Goal: Task Accomplishment & Management: Complete application form

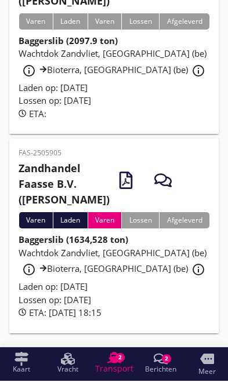
scroll to position [359, 0]
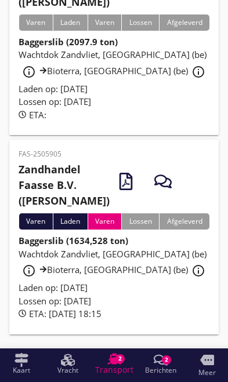
click at [148, 282] on div "Wachtdok Zandvliet, [GEOGRAPHIC_DATA] (be) info_outline Bioterra, [GEOGRAPHIC_D…" at bounding box center [114, 265] width 191 height 34
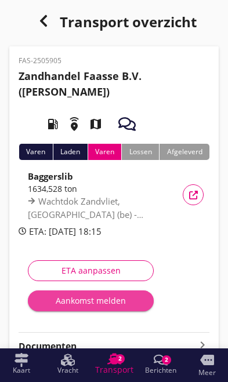
click at [107, 301] on div "Aankomst melden" at bounding box center [90, 301] width 107 height 12
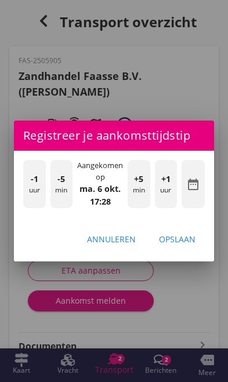
click at [198, 295] on div at bounding box center [114, 191] width 228 height 382
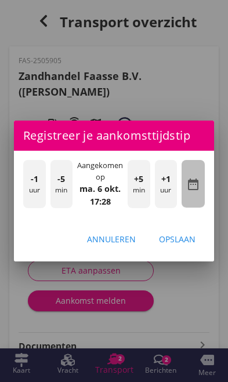
click at [195, 183] on icon "date_range" at bounding box center [193, 184] width 14 height 14
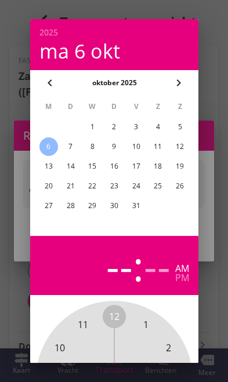
click at [139, 126] on div "3" at bounding box center [135, 127] width 19 height 19
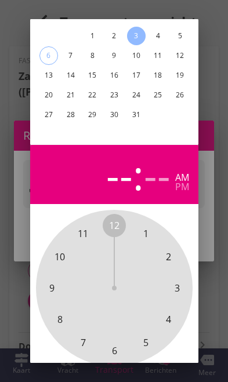
scroll to position [103, 0]
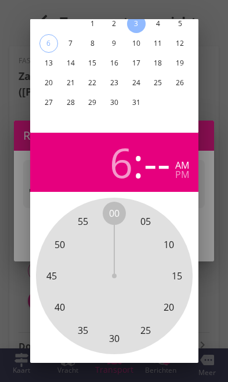
click at [215, 338] on div at bounding box center [114, 191] width 228 height 382
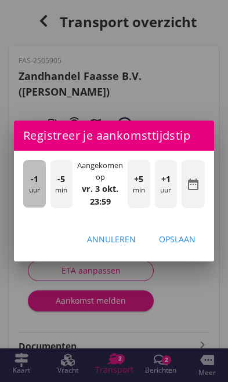
click at [34, 186] on div "-1 uur" at bounding box center [34, 184] width 23 height 48
click at [31, 181] on span "-1" at bounding box center [35, 179] width 8 height 13
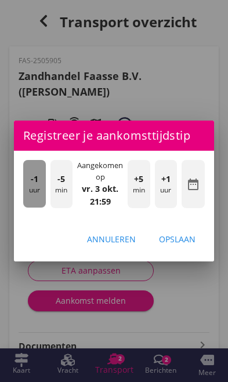
click at [31, 181] on span "-1" at bounding box center [35, 179] width 8 height 13
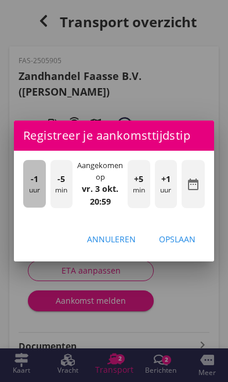
click at [24, 180] on div "-1 uur" at bounding box center [34, 184] width 23 height 48
click at [31, 182] on span "-1" at bounding box center [35, 179] width 8 height 13
click at [29, 182] on div "-1 uur" at bounding box center [34, 184] width 23 height 48
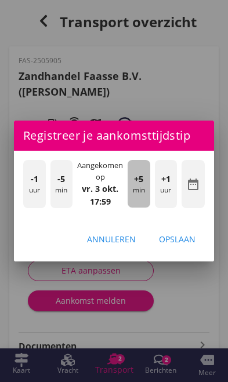
click at [142, 191] on div "+5 min" at bounding box center [139, 184] width 23 height 48
click at [143, 187] on div "+5 min" at bounding box center [139, 184] width 23 height 48
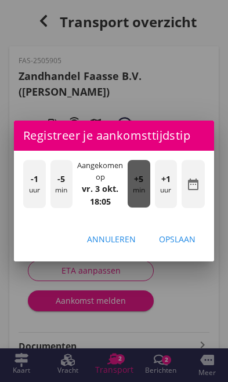
click at [146, 187] on div "+5 min" at bounding box center [139, 184] width 23 height 48
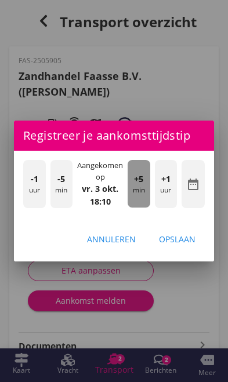
click at [146, 187] on div "+5 min" at bounding box center [139, 184] width 23 height 48
click at [148, 184] on div "+5 min" at bounding box center [139, 184] width 23 height 48
click at [147, 184] on div "+5 min" at bounding box center [139, 184] width 23 height 48
click at [144, 183] on div "+5 min" at bounding box center [139, 184] width 23 height 48
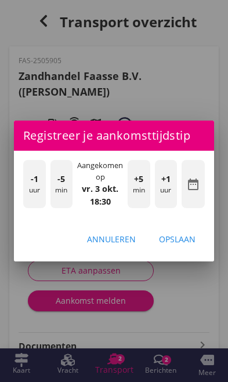
click at [191, 241] on div "Opslaan" at bounding box center [177, 239] width 37 height 12
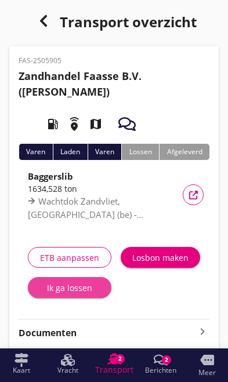
click at [54, 289] on div "Ik ga lossen" at bounding box center [69, 288] width 65 height 12
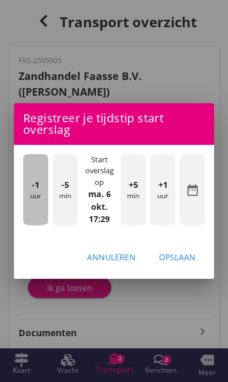
click at [26, 205] on div "-1 uur" at bounding box center [35, 189] width 25 height 71
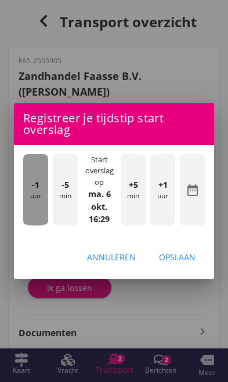
click at [30, 204] on div "-1 uur" at bounding box center [35, 189] width 25 height 71
click at [30, 201] on div "-1 uur" at bounding box center [35, 189] width 25 height 71
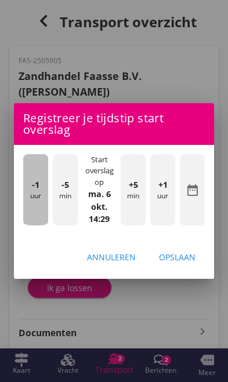
click at [33, 200] on div "-1 uur" at bounding box center [35, 189] width 25 height 71
click at [37, 188] on span "-1" at bounding box center [36, 185] width 8 height 13
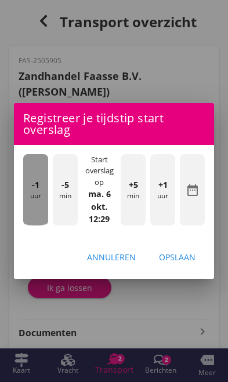
click at [38, 188] on span "-1" at bounding box center [36, 185] width 8 height 13
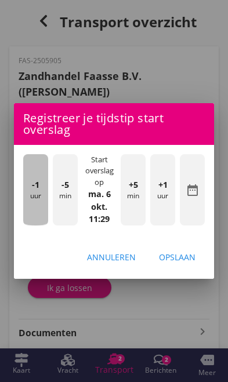
click at [38, 190] on span "-1" at bounding box center [36, 185] width 8 height 13
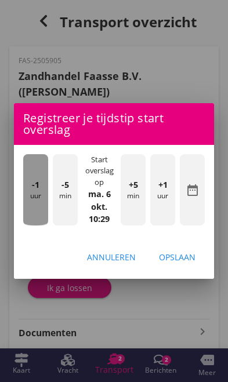
click at [36, 189] on span "-1" at bounding box center [36, 185] width 8 height 13
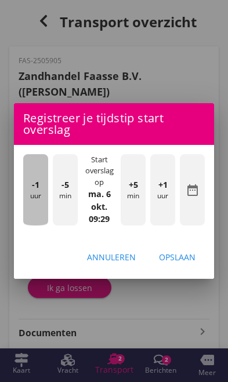
click at [34, 189] on span "-1" at bounding box center [36, 185] width 8 height 13
click at [24, 183] on div "-1 uur" at bounding box center [35, 189] width 25 height 71
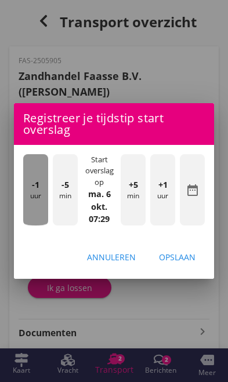
click at [27, 184] on div "-1 uur" at bounding box center [35, 189] width 25 height 71
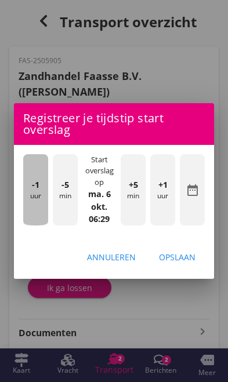
click at [38, 190] on span "-1" at bounding box center [36, 185] width 8 height 13
click at [38, 189] on span "-1" at bounding box center [36, 185] width 8 height 13
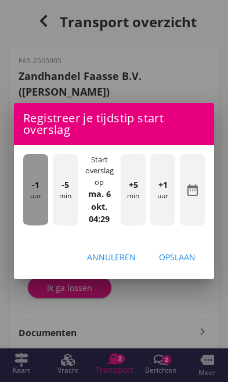
click at [35, 187] on span "-1" at bounding box center [36, 185] width 8 height 13
click at [35, 190] on span "-1" at bounding box center [36, 185] width 8 height 13
click at [35, 188] on span "-1" at bounding box center [36, 185] width 8 height 13
click at [34, 188] on span "-1" at bounding box center [36, 185] width 8 height 13
click at [35, 189] on span "-1" at bounding box center [36, 185] width 8 height 13
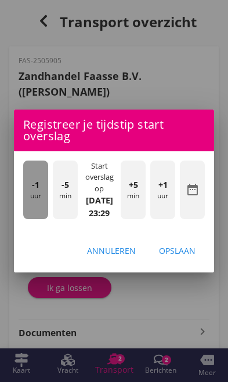
click at [35, 189] on span "-1" at bounding box center [36, 185] width 8 height 13
click at [35, 190] on span "-1" at bounding box center [36, 185] width 8 height 13
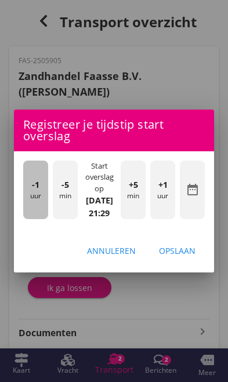
click at [34, 188] on span "-1" at bounding box center [36, 185] width 8 height 13
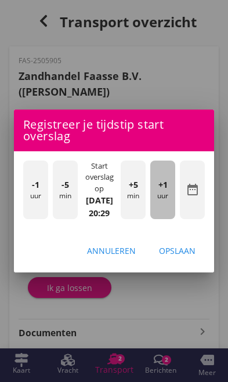
click at [162, 202] on div "+1 uur" at bounding box center [162, 190] width 25 height 59
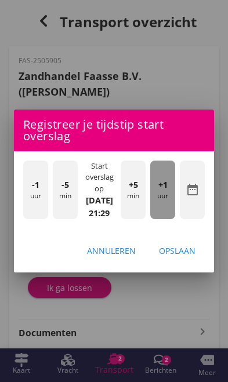
click at [167, 200] on div "+1 uur" at bounding box center [162, 190] width 25 height 59
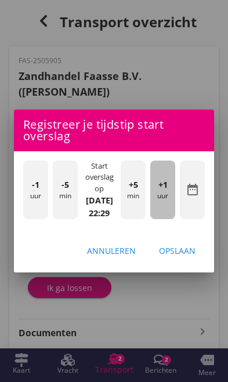
click at [162, 202] on div "+1 uur" at bounding box center [162, 190] width 25 height 59
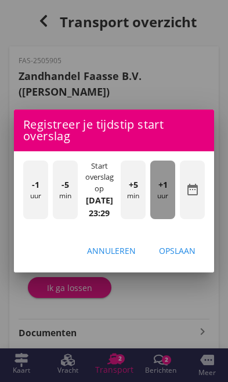
click at [164, 202] on div "+1 uur" at bounding box center [162, 190] width 25 height 59
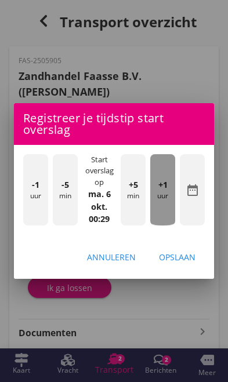
click at [164, 200] on div "+1 uur" at bounding box center [162, 189] width 25 height 71
click at [164, 199] on div "+1 uur" at bounding box center [162, 189] width 25 height 71
click at [164, 200] on div "+1 uur" at bounding box center [162, 189] width 25 height 71
click at [164, 198] on div "+1 uur" at bounding box center [162, 189] width 25 height 71
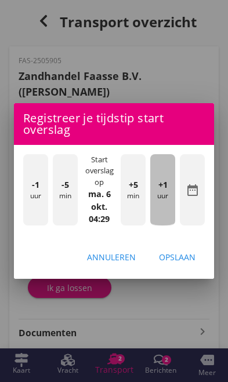
click at [164, 198] on div "+1 uur" at bounding box center [162, 189] width 25 height 71
click at [165, 200] on div "+1 uur" at bounding box center [162, 189] width 25 height 71
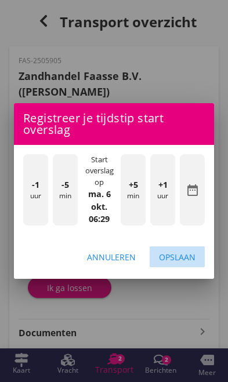
click at [190, 259] on div "Opslaan" at bounding box center [177, 257] width 37 height 12
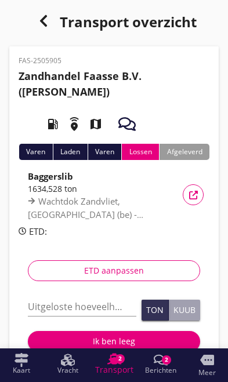
click at [54, 301] on input "Uitgeloste hoeveelheid *" at bounding box center [82, 307] width 108 height 19
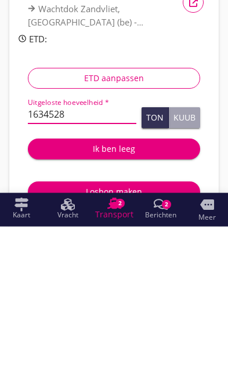
type input "1634528"
click at [138, 298] on div "Ik ben leeg" at bounding box center [114, 304] width 154 height 12
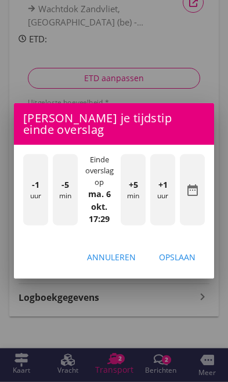
scroll to position [193, 0]
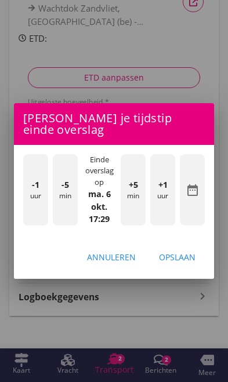
click at [34, 206] on div "-1 uur" at bounding box center [35, 189] width 25 height 71
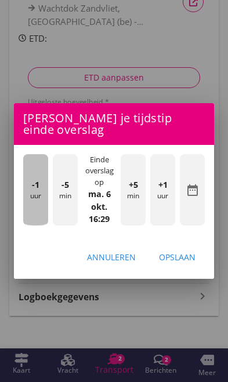
click at [34, 200] on div "-1 uur" at bounding box center [35, 189] width 25 height 71
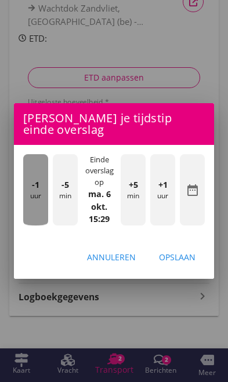
click at [33, 197] on div "-1 uur" at bounding box center [35, 189] width 25 height 71
click at [35, 193] on div "-1 uur" at bounding box center [35, 189] width 25 height 71
click at [38, 190] on span "-1" at bounding box center [36, 185] width 8 height 13
click at [37, 187] on span "-1" at bounding box center [36, 185] width 8 height 13
click at [35, 184] on span "-1" at bounding box center [36, 185] width 8 height 13
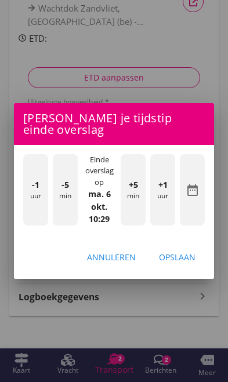
click at [182, 259] on div "Opslaan" at bounding box center [177, 257] width 37 height 12
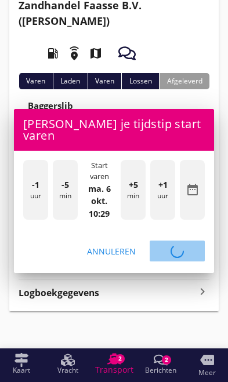
scroll to position [70, 0]
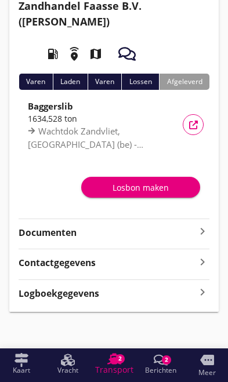
click at [195, 230] on strong "Documenten" at bounding box center [107, 232] width 177 height 13
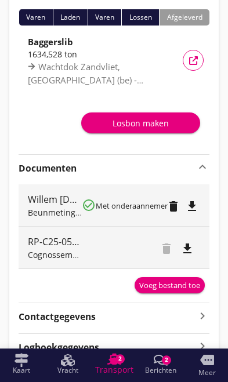
click at [179, 284] on div "Voeg bestand toe" at bounding box center [169, 286] width 61 height 12
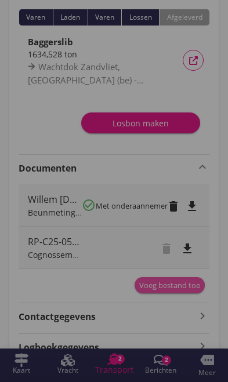
scroll to position [135, 0]
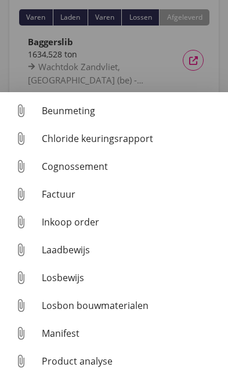
click at [100, 168] on div "Cognossement" at bounding box center [130, 166] width 177 height 14
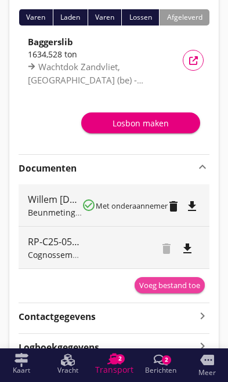
click at [169, 287] on div "Voeg bestand toe" at bounding box center [169, 286] width 61 height 12
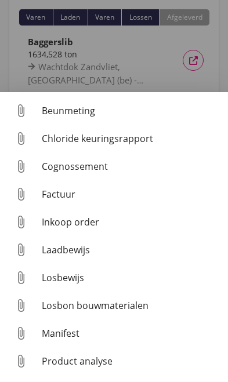
click at [71, 109] on div "Beunmeting" at bounding box center [130, 111] width 177 height 14
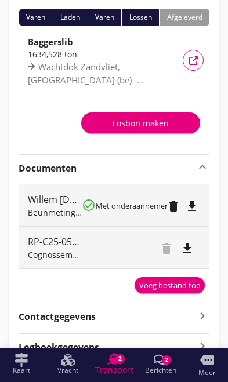
click at [170, 282] on div "Voeg bestand toe" at bounding box center [169, 286] width 61 height 12
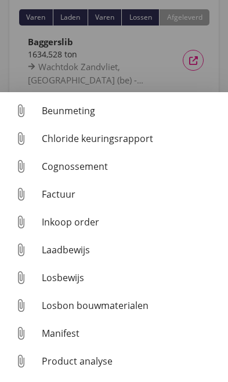
click at [101, 166] on div "Cognossement" at bounding box center [130, 166] width 177 height 14
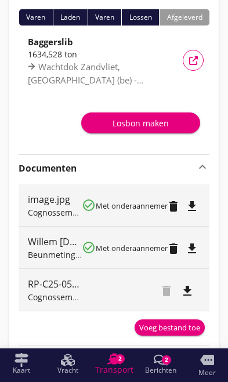
click at [176, 331] on div "Voeg bestand toe" at bounding box center [169, 328] width 61 height 12
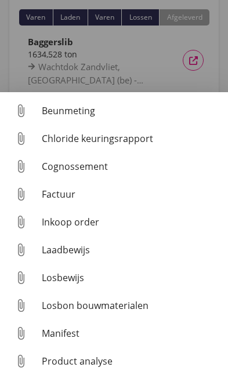
click at [63, 112] on div "Beunmeting" at bounding box center [130, 111] width 177 height 14
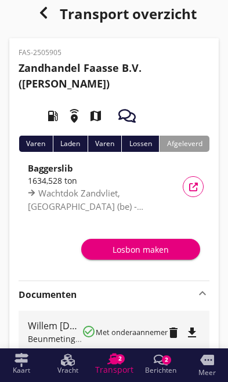
scroll to position [0, 0]
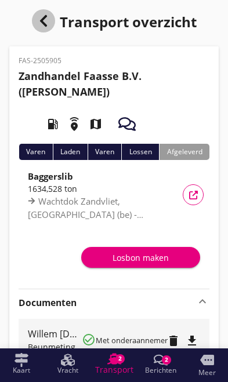
click at [38, 18] on icon "button" at bounding box center [44, 21] width 14 height 14
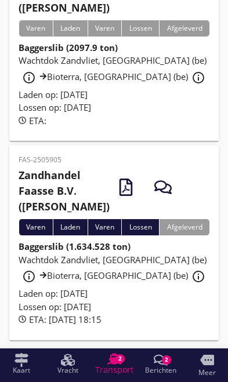
scroll to position [274, 0]
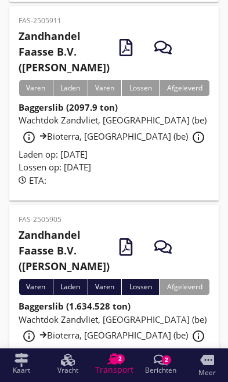
click at [126, 142] on span "Wachtdok Zandvliet, [GEOGRAPHIC_DATA] (be) info_outline Bioterra, [GEOGRAPHIC_D…" at bounding box center [114, 128] width 190 height 28
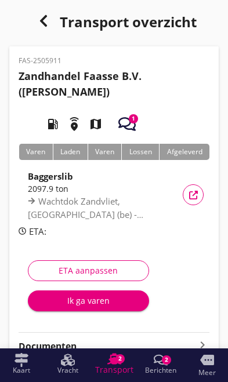
click at [104, 304] on div "Ik ga varen" at bounding box center [88, 301] width 103 height 12
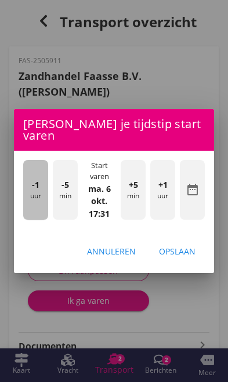
click at [32, 187] on div "-1 uur" at bounding box center [35, 190] width 25 height 60
click at [35, 183] on span "-1" at bounding box center [36, 185] width 8 height 13
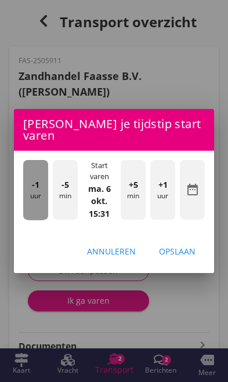
click at [34, 182] on span "-1" at bounding box center [36, 185] width 8 height 13
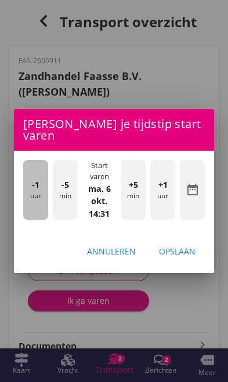
click at [30, 182] on div "-1 uur" at bounding box center [35, 190] width 25 height 60
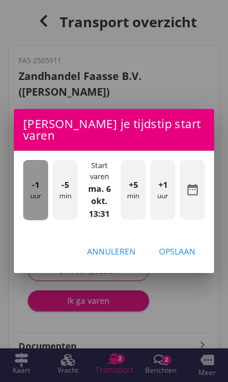
click at [38, 185] on div "-1 uur" at bounding box center [35, 190] width 25 height 60
click at [36, 182] on span "-1" at bounding box center [36, 185] width 8 height 13
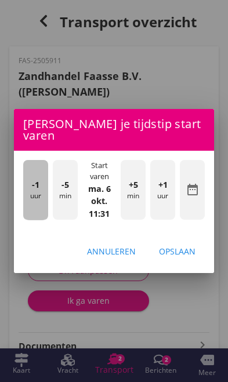
click at [35, 183] on span "-1" at bounding box center [36, 185] width 8 height 13
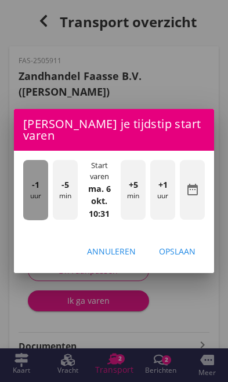
click at [32, 182] on span "-1" at bounding box center [36, 185] width 8 height 13
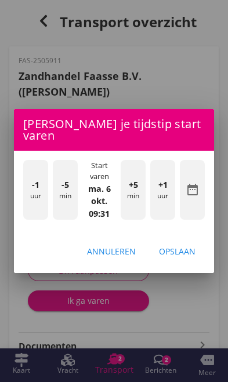
click at [164, 192] on div "+1 uur" at bounding box center [162, 190] width 25 height 60
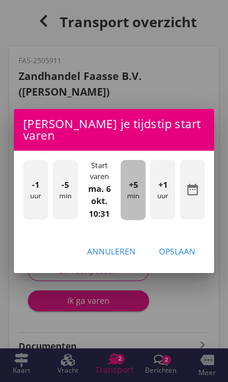
click at [136, 190] on div "+5 min" at bounding box center [133, 190] width 25 height 60
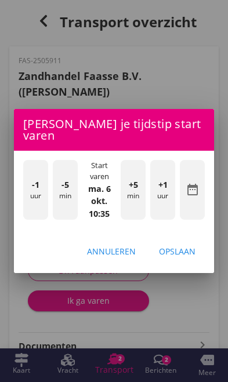
click at [183, 246] on div "Opslaan" at bounding box center [177, 251] width 37 height 12
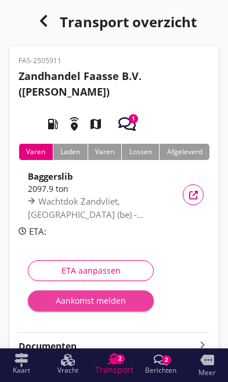
click at [71, 306] on div "Aankomst melden" at bounding box center [90, 301] width 107 height 12
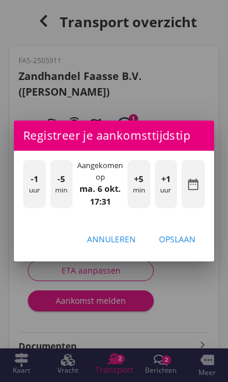
click at [183, 235] on div "Opslaan" at bounding box center [177, 239] width 37 height 12
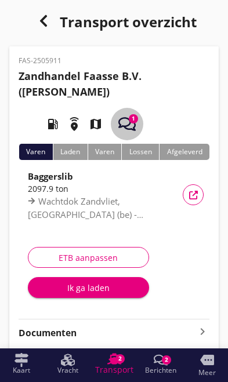
click at [124, 117] on icon "button" at bounding box center [126, 123] width 17 height 17
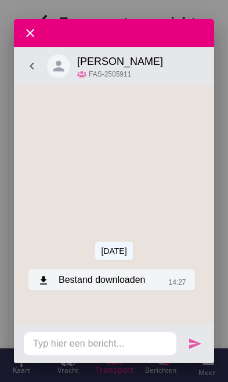
click at [122, 281] on div "download Bestand downloaden" at bounding box center [91, 280] width 107 height 14
click at [127, 281] on div "download Bestand downloaden" at bounding box center [91, 280] width 107 height 14
